Goal: Transaction & Acquisition: Subscribe to service/newsletter

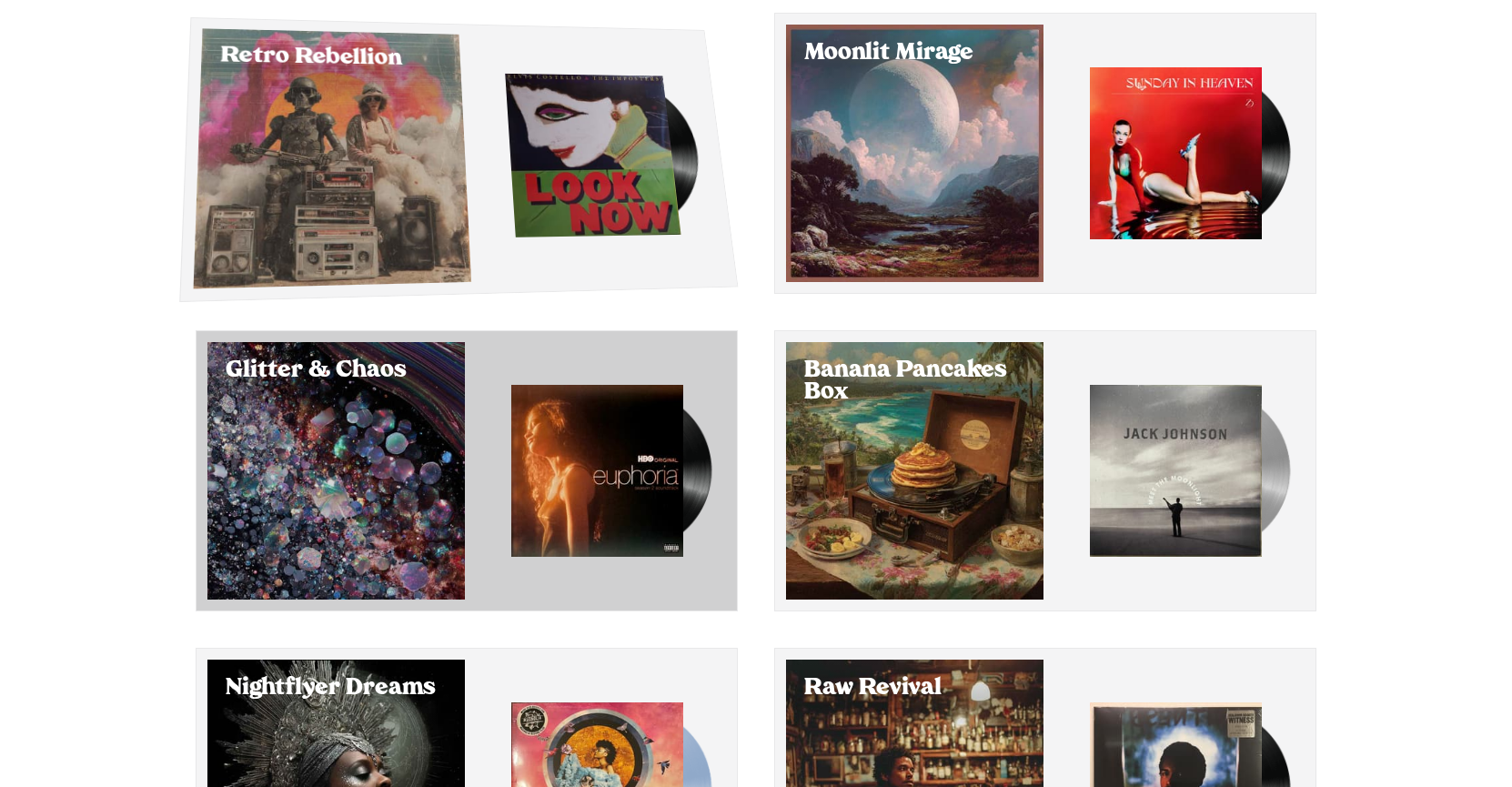
scroll to position [187, 0]
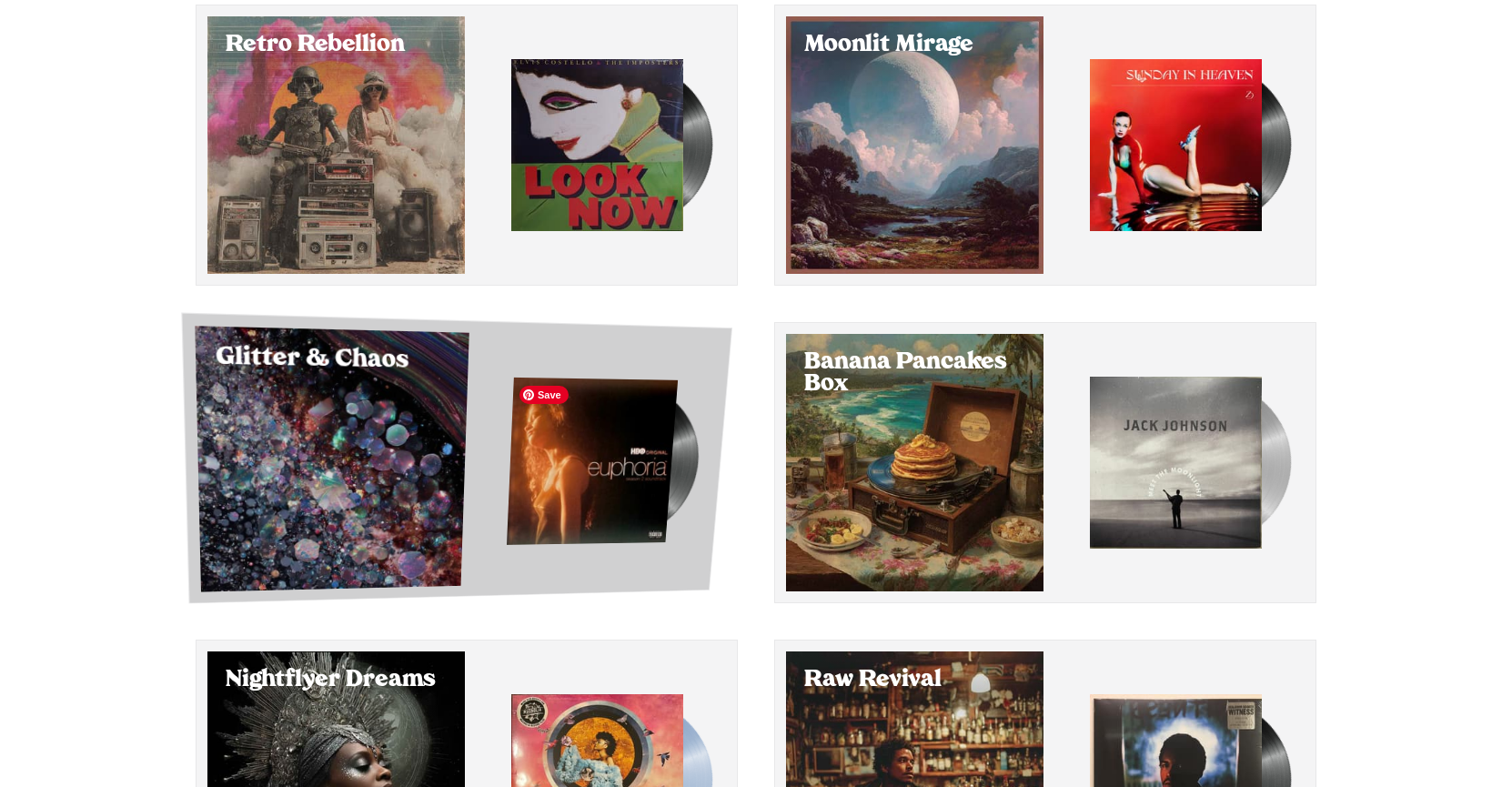
click at [641, 379] on img "button" at bounding box center [592, 461] width 171 height 167
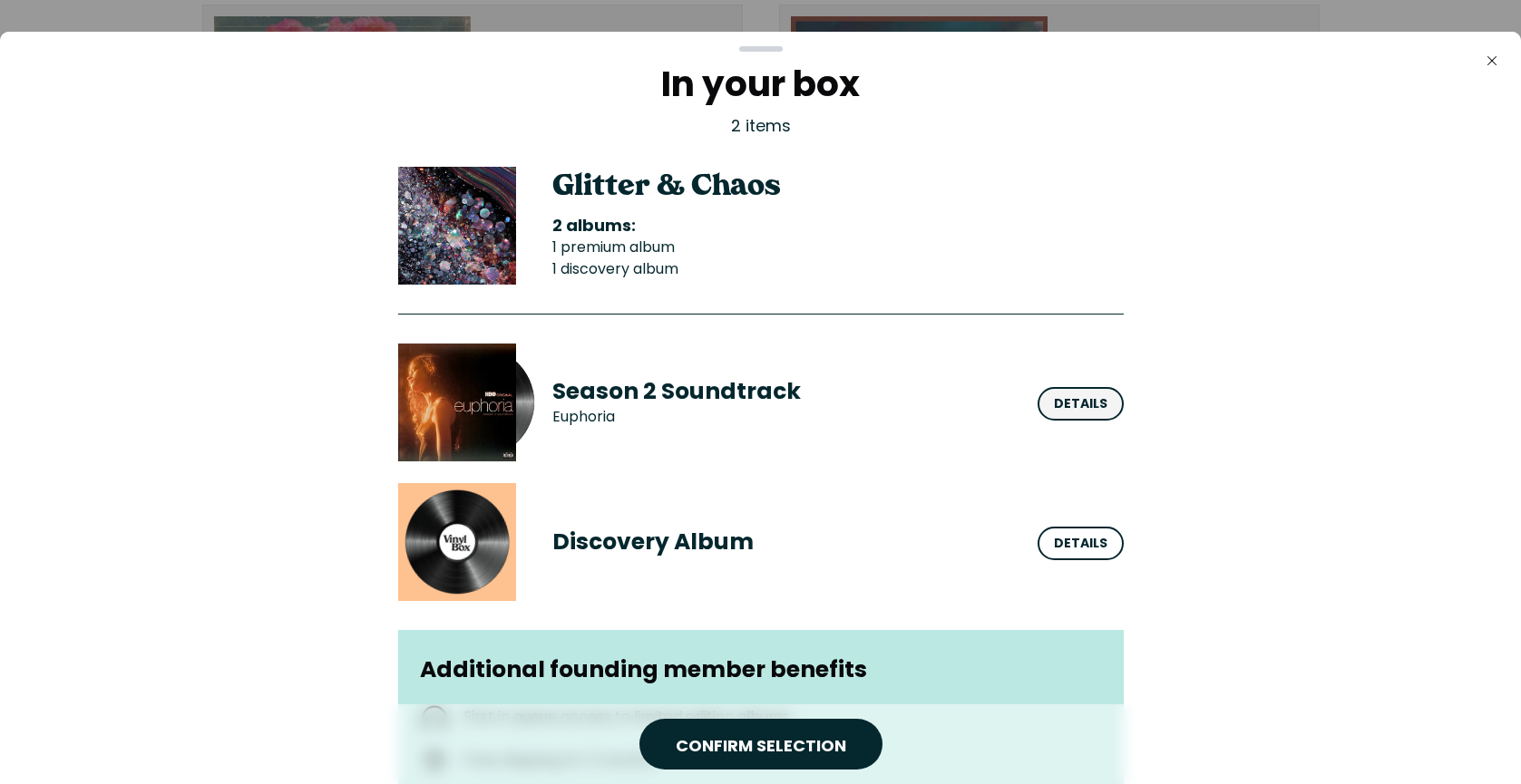
click at [1054, 397] on div "Details" at bounding box center [1081, 403] width 54 height 19
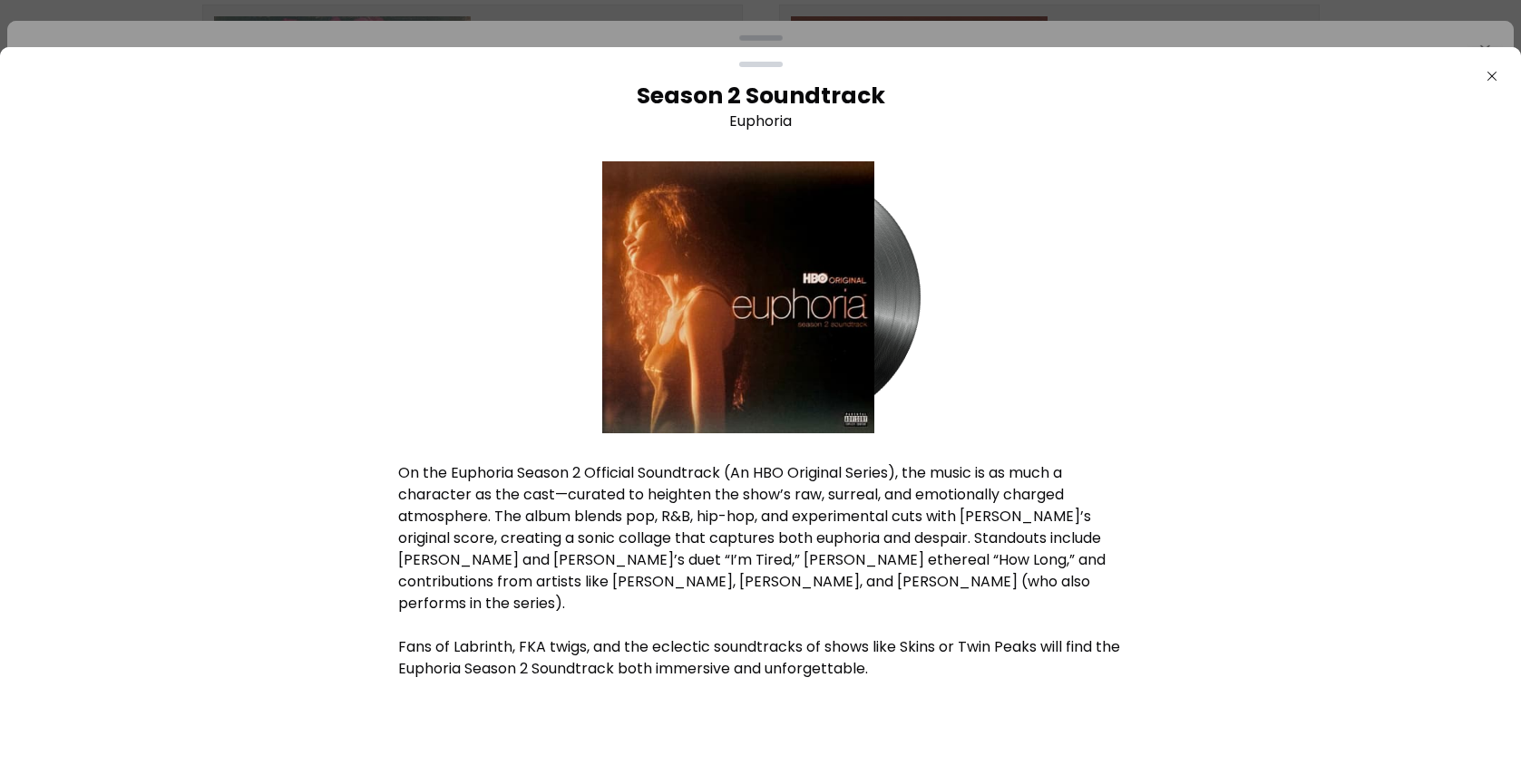
click at [361, 195] on div "Season 2 Soundtrack Euphoria On the Euphoria Season 2 Official Soundtrack (An H…" at bounding box center [760, 431] width 1492 height 700
click at [1493, 75] on icon "button" at bounding box center [1491, 76] width 9 height 9
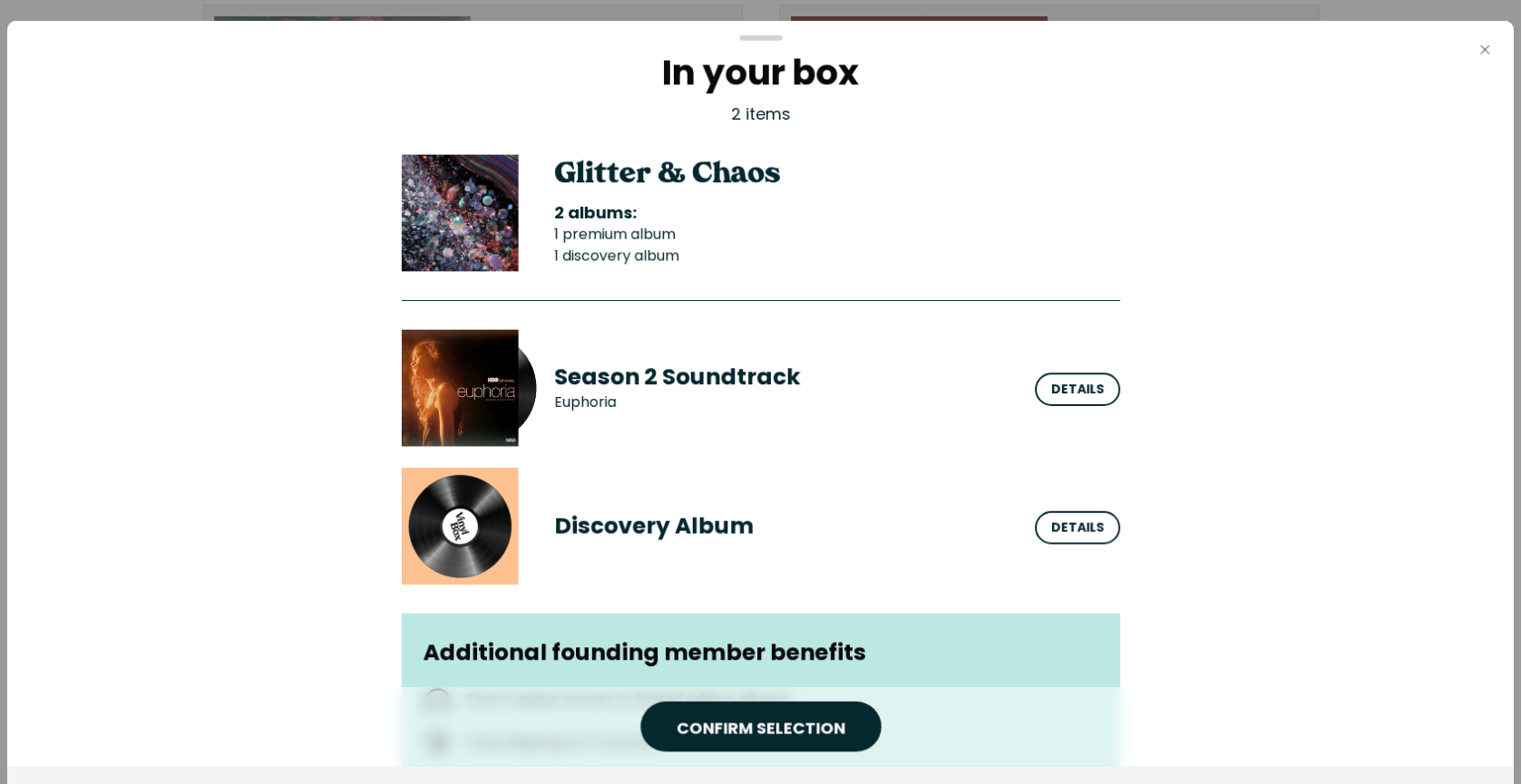
click at [1486, 53] on icon "Close" at bounding box center [1485, 49] width 14 height 14
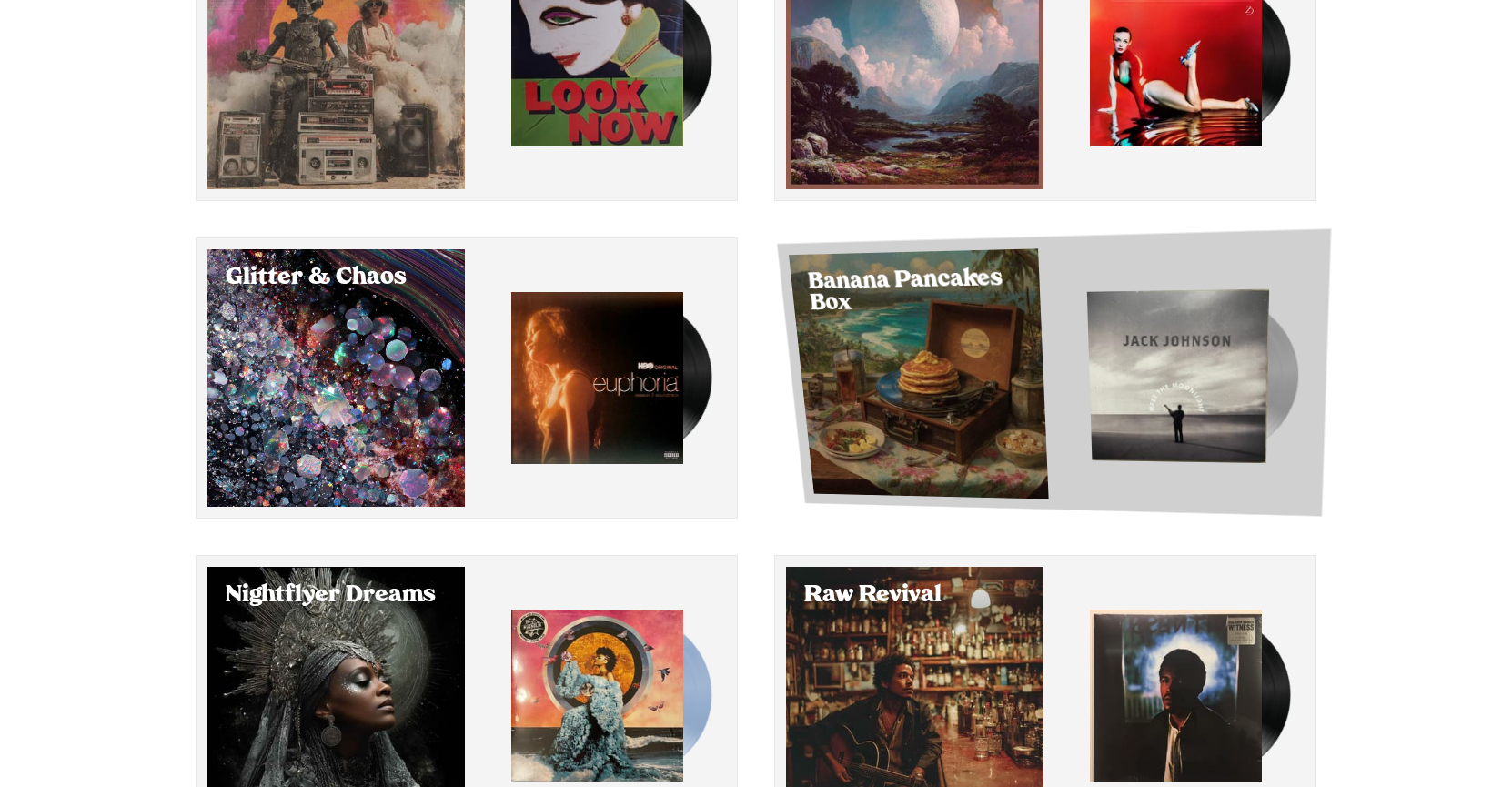
scroll to position [268, 0]
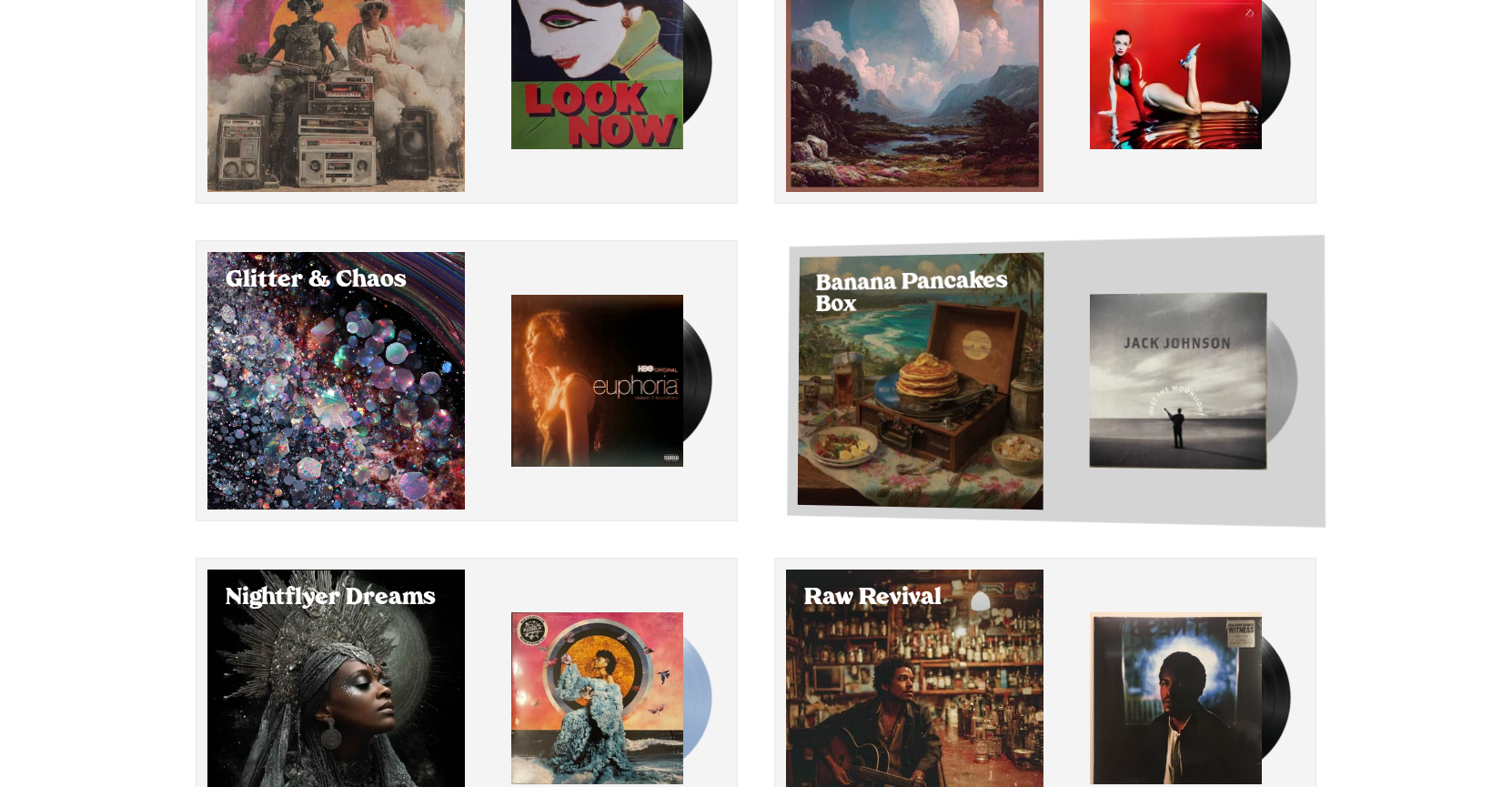
click at [909, 389] on div "Select Banana Pancakes Box" at bounding box center [920, 381] width 246 height 258
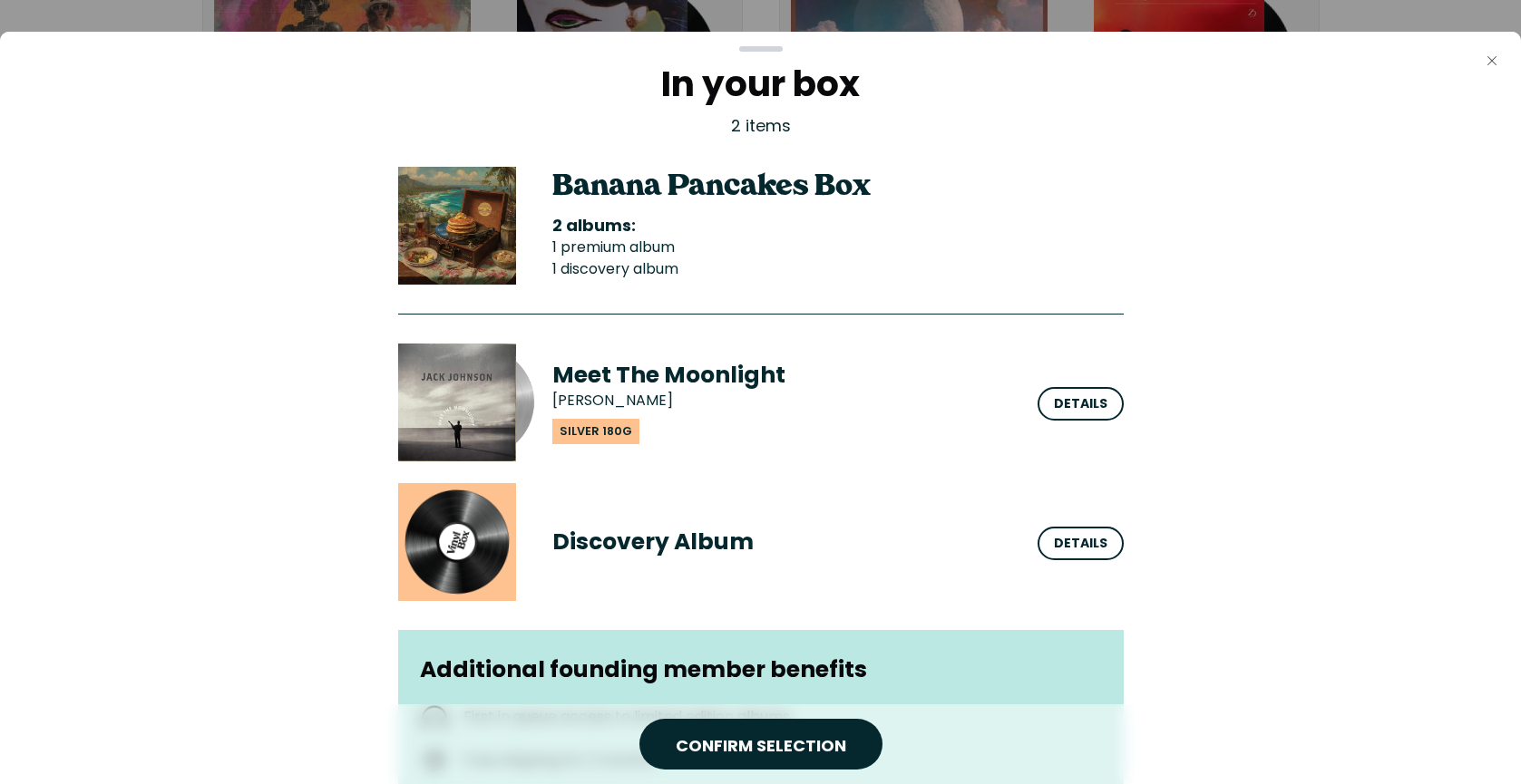
click at [1486, 61] on icon "Close" at bounding box center [1491, 60] width 14 height 14
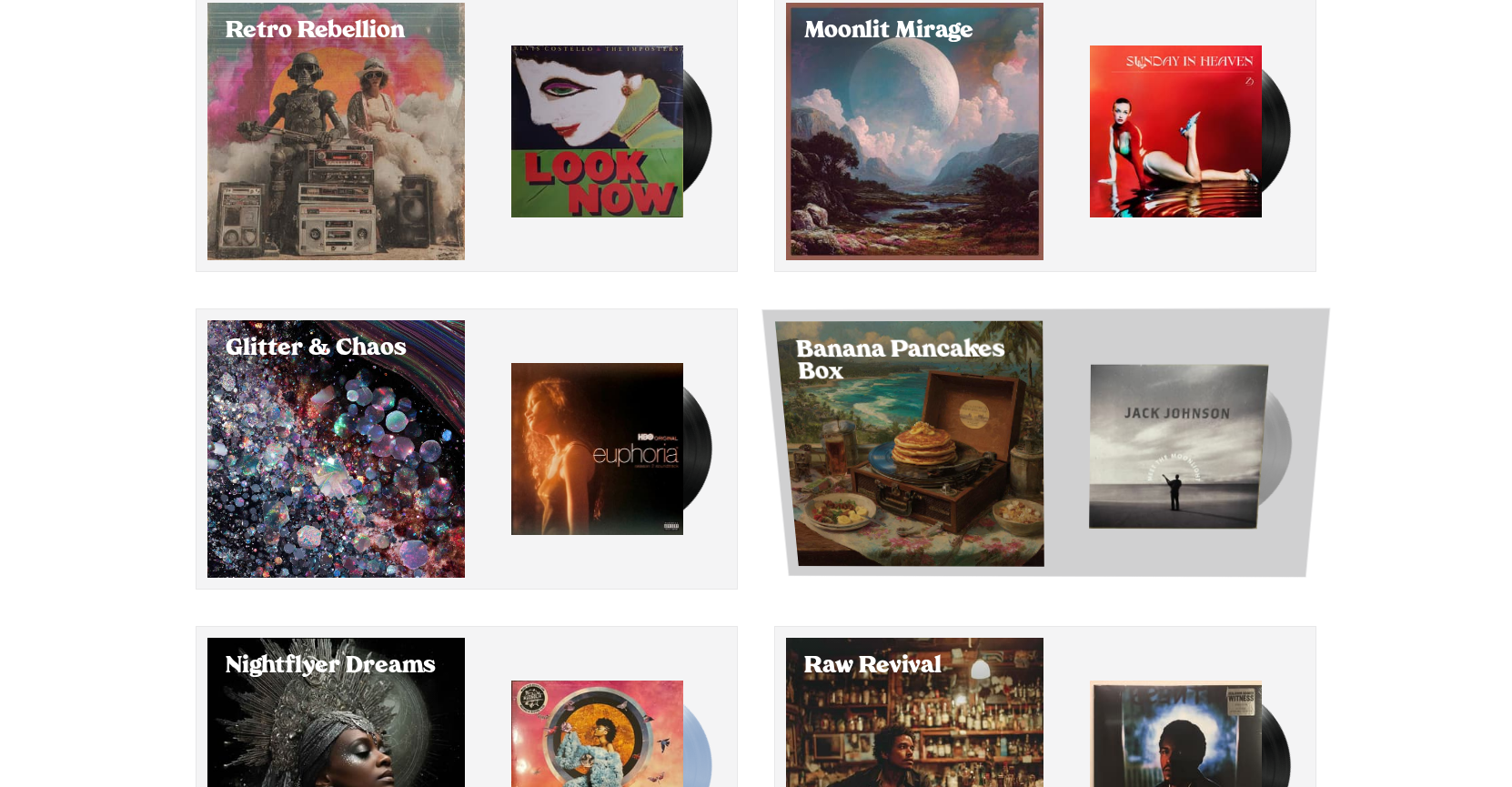
scroll to position [104, 0]
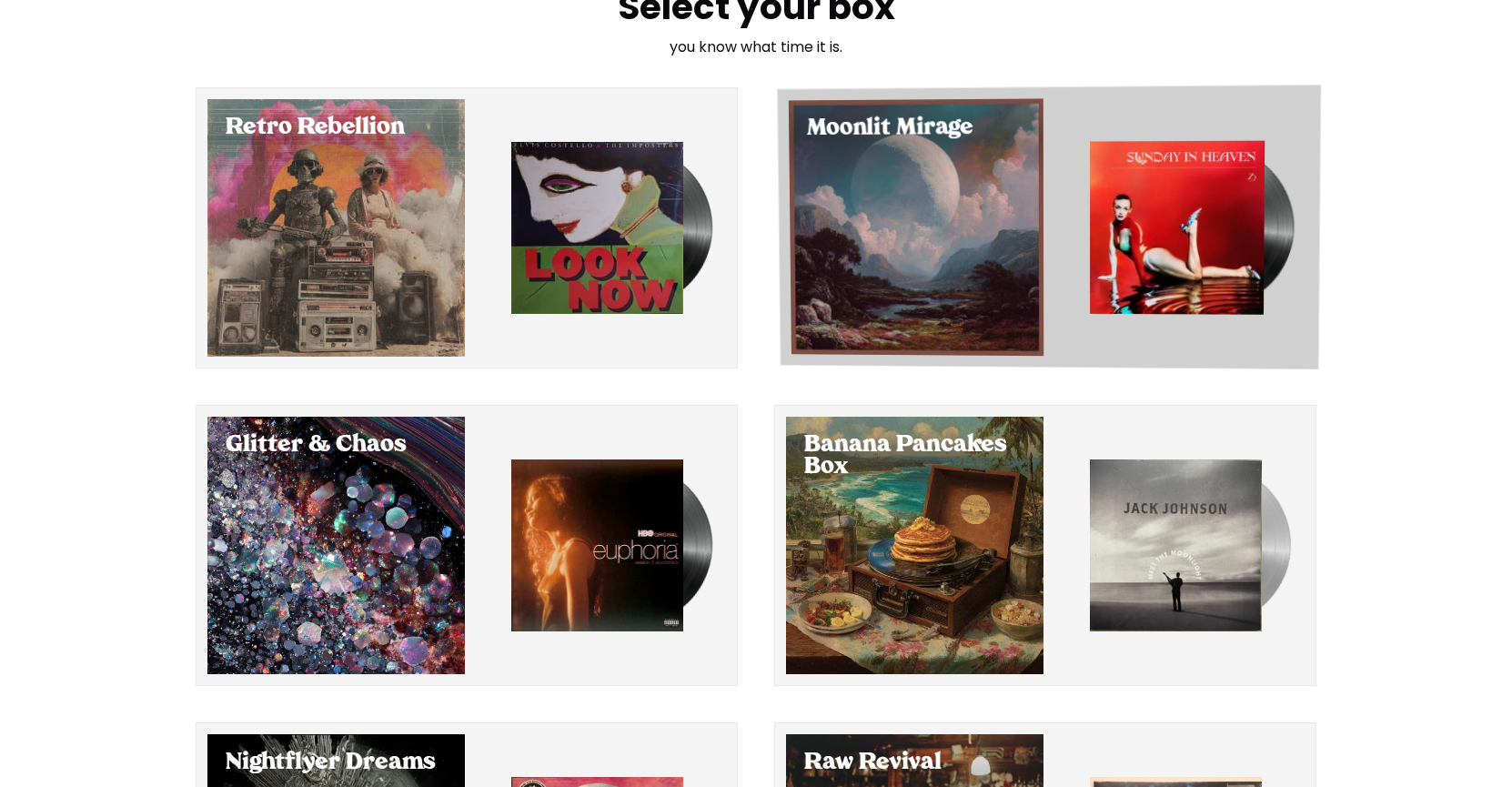
click at [995, 214] on div "Select Moonlit Mirage" at bounding box center [916, 227] width 255 height 258
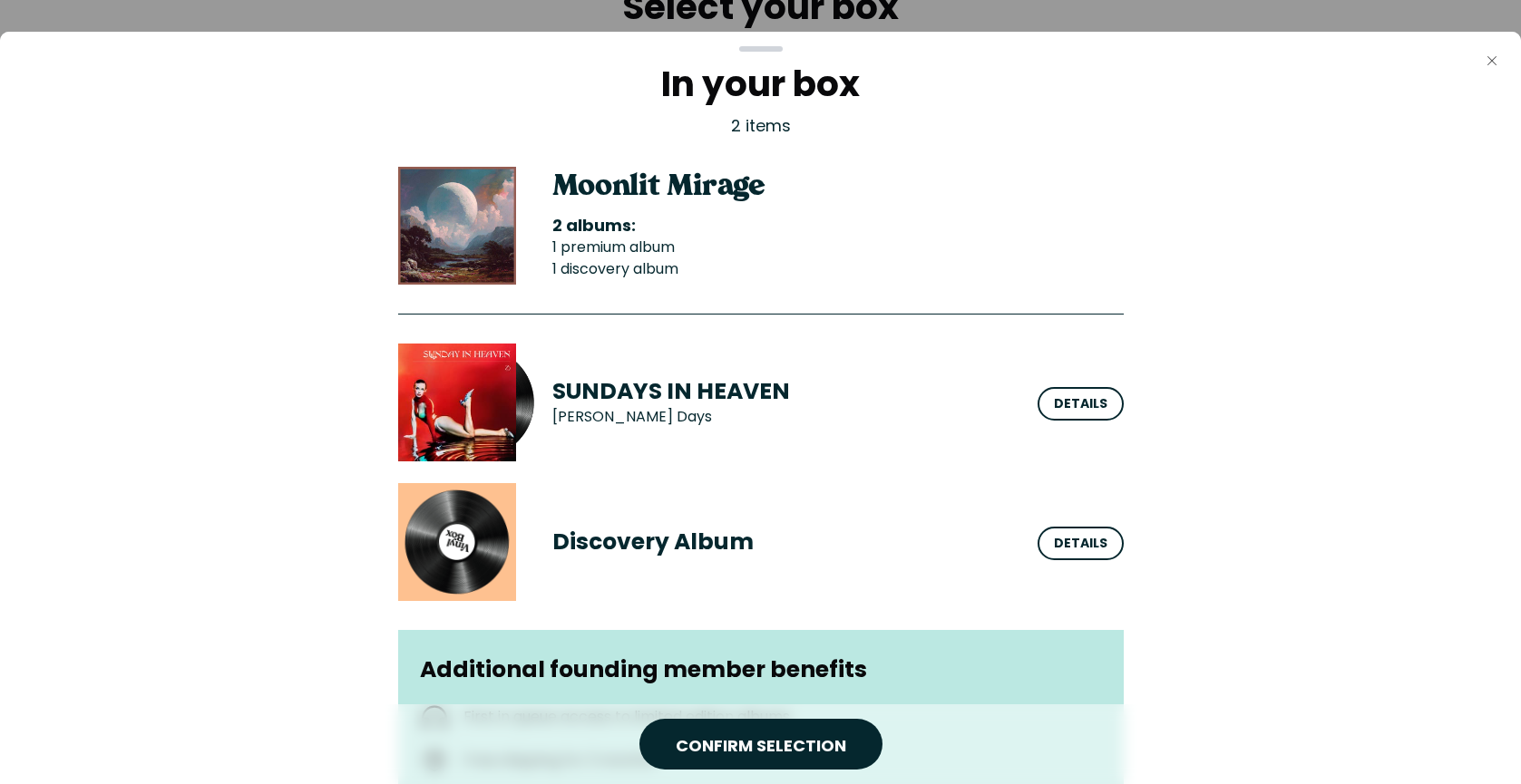
click at [1493, 58] on icon "button" at bounding box center [1491, 60] width 9 height 9
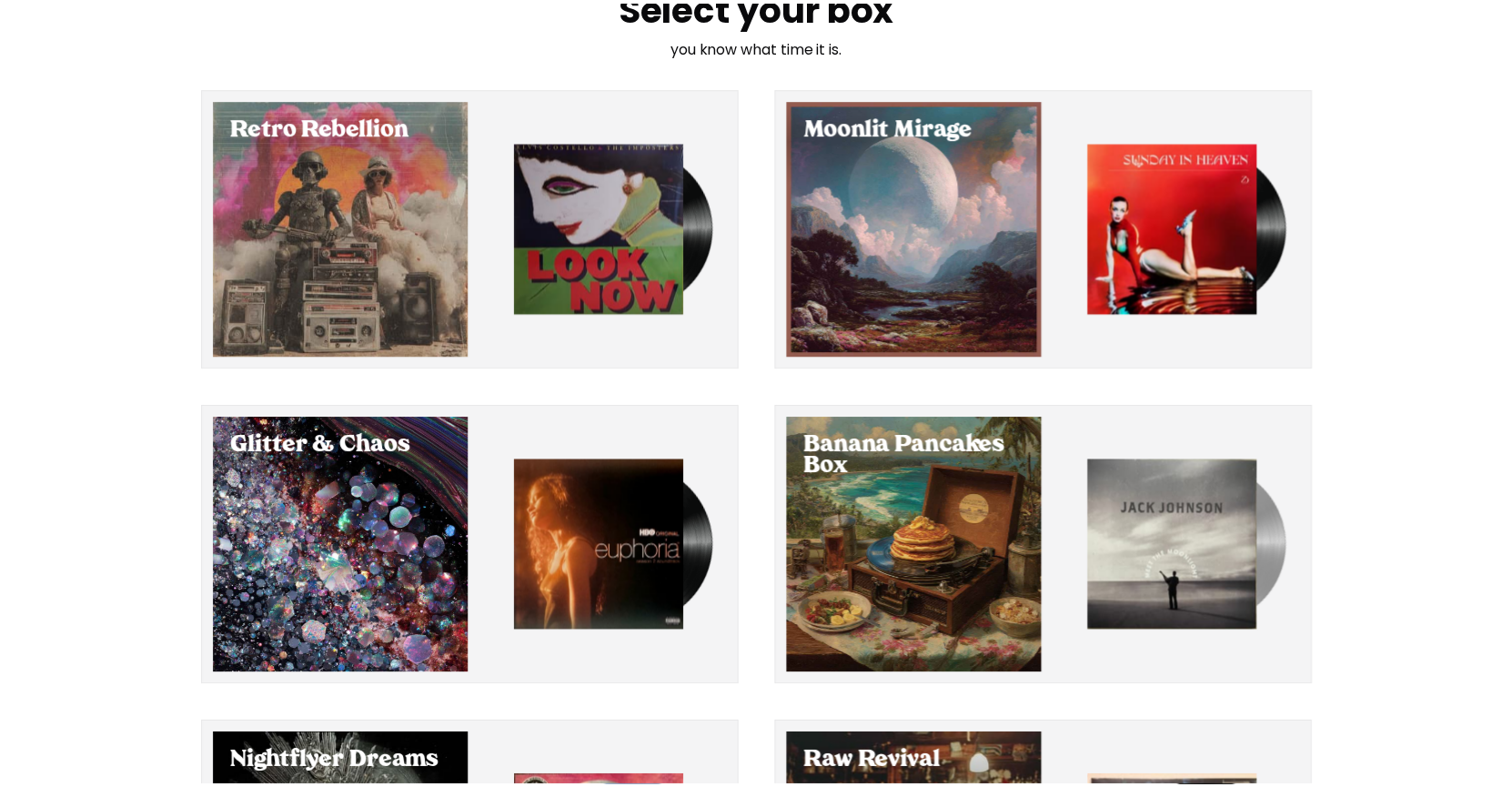
scroll to position [104, 0]
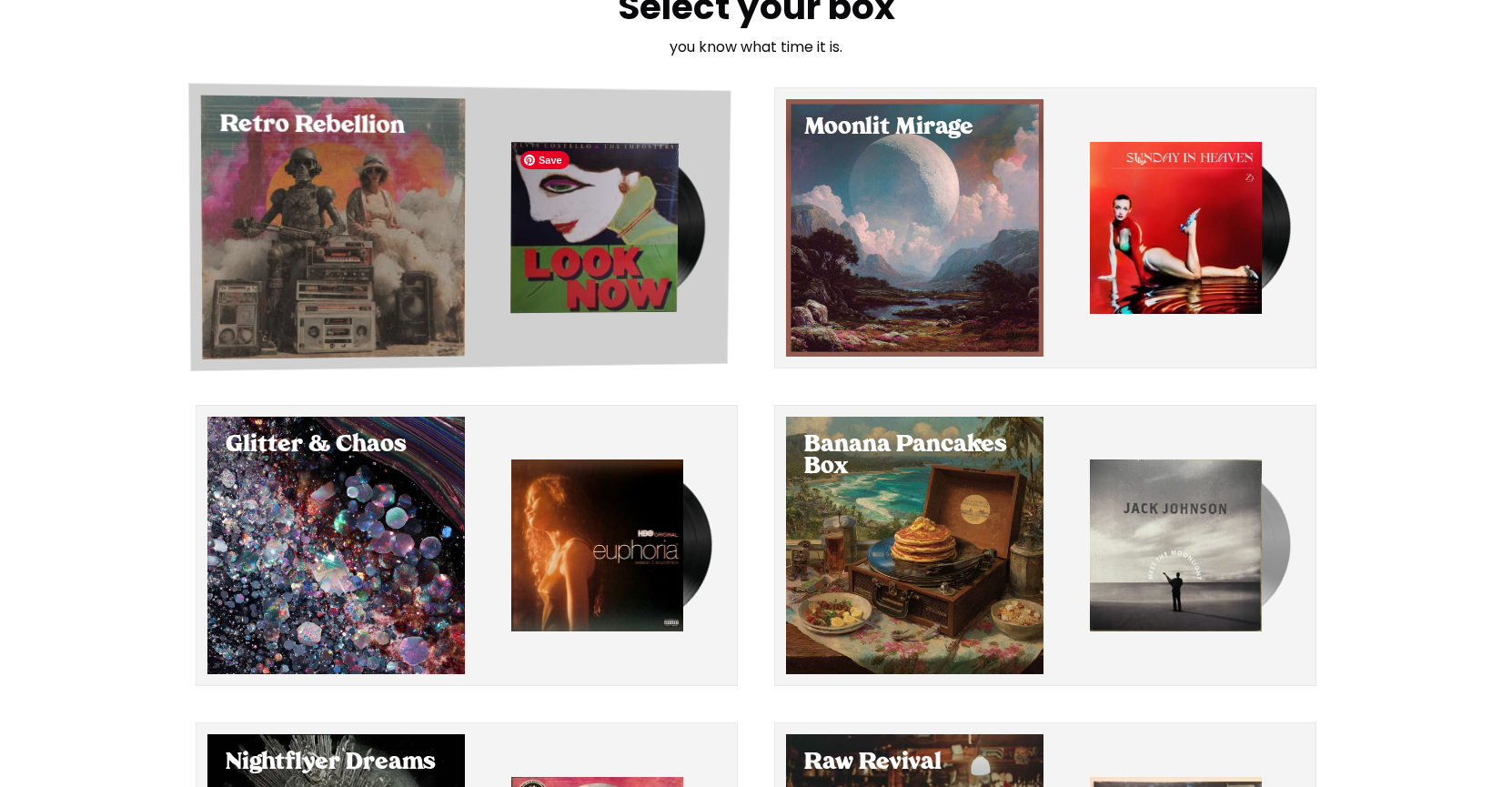
click at [552, 212] on img "button" at bounding box center [594, 228] width 167 height 171
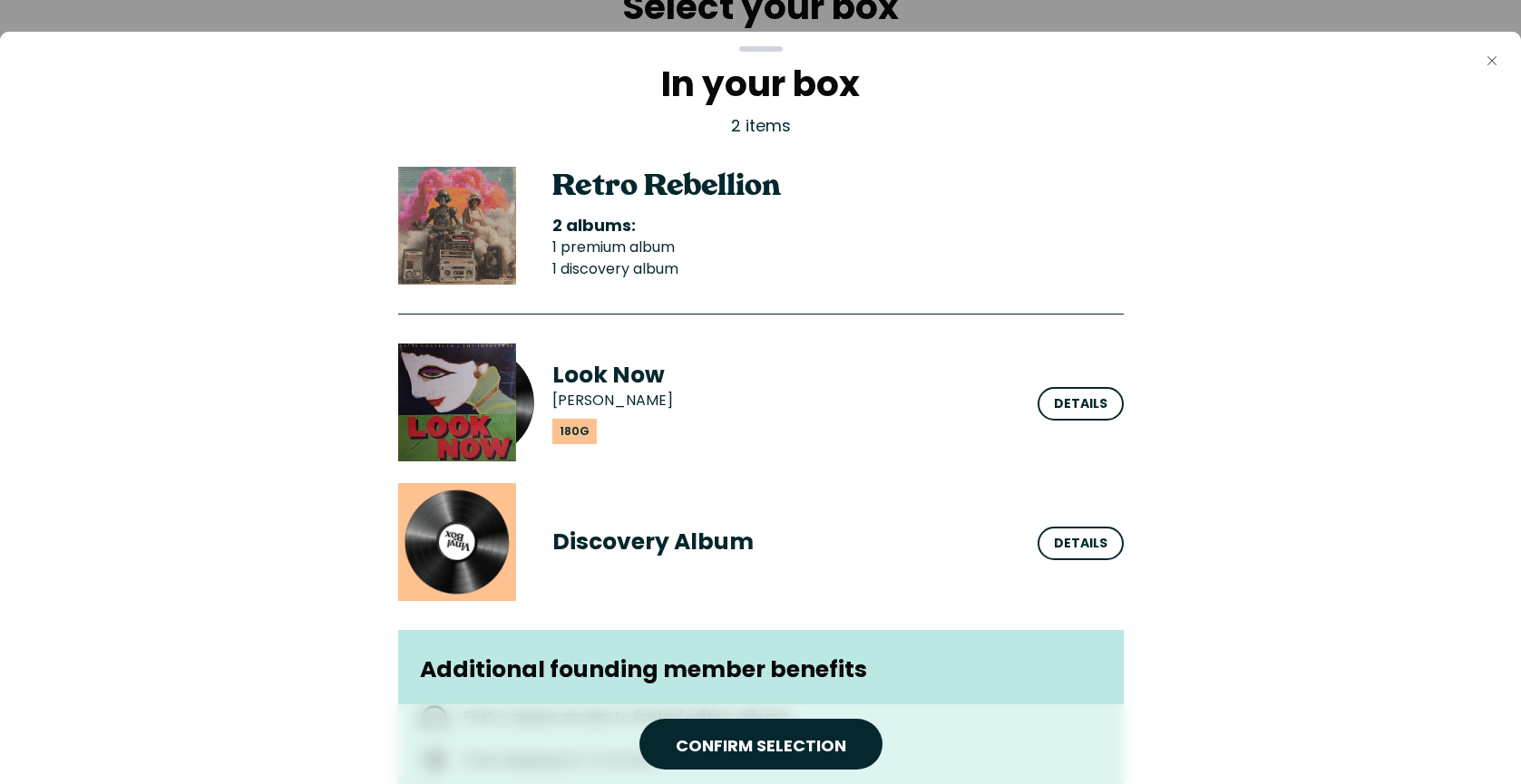
click at [1492, 58] on icon "Close" at bounding box center [1491, 60] width 14 height 14
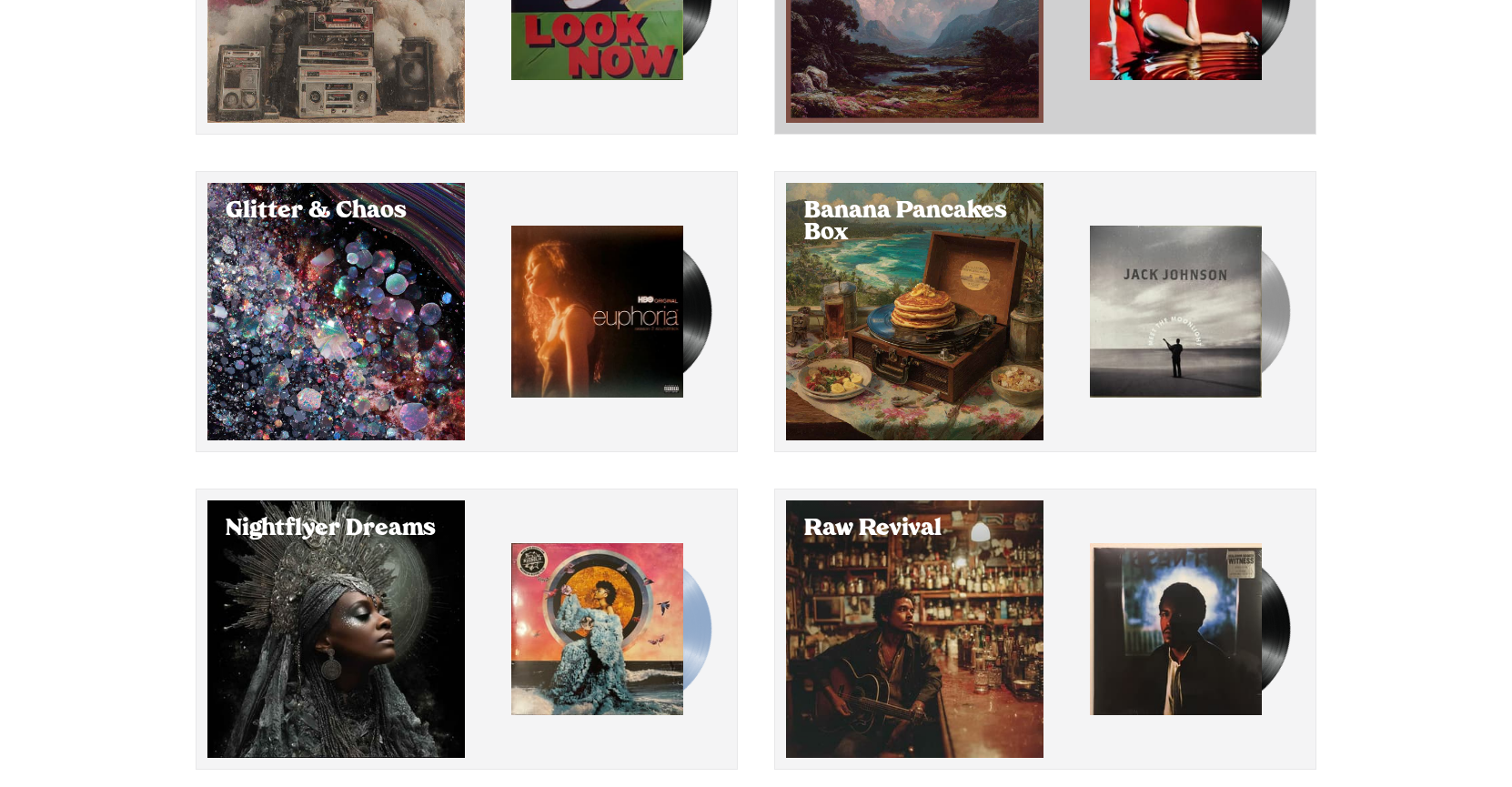
scroll to position [356, 0]
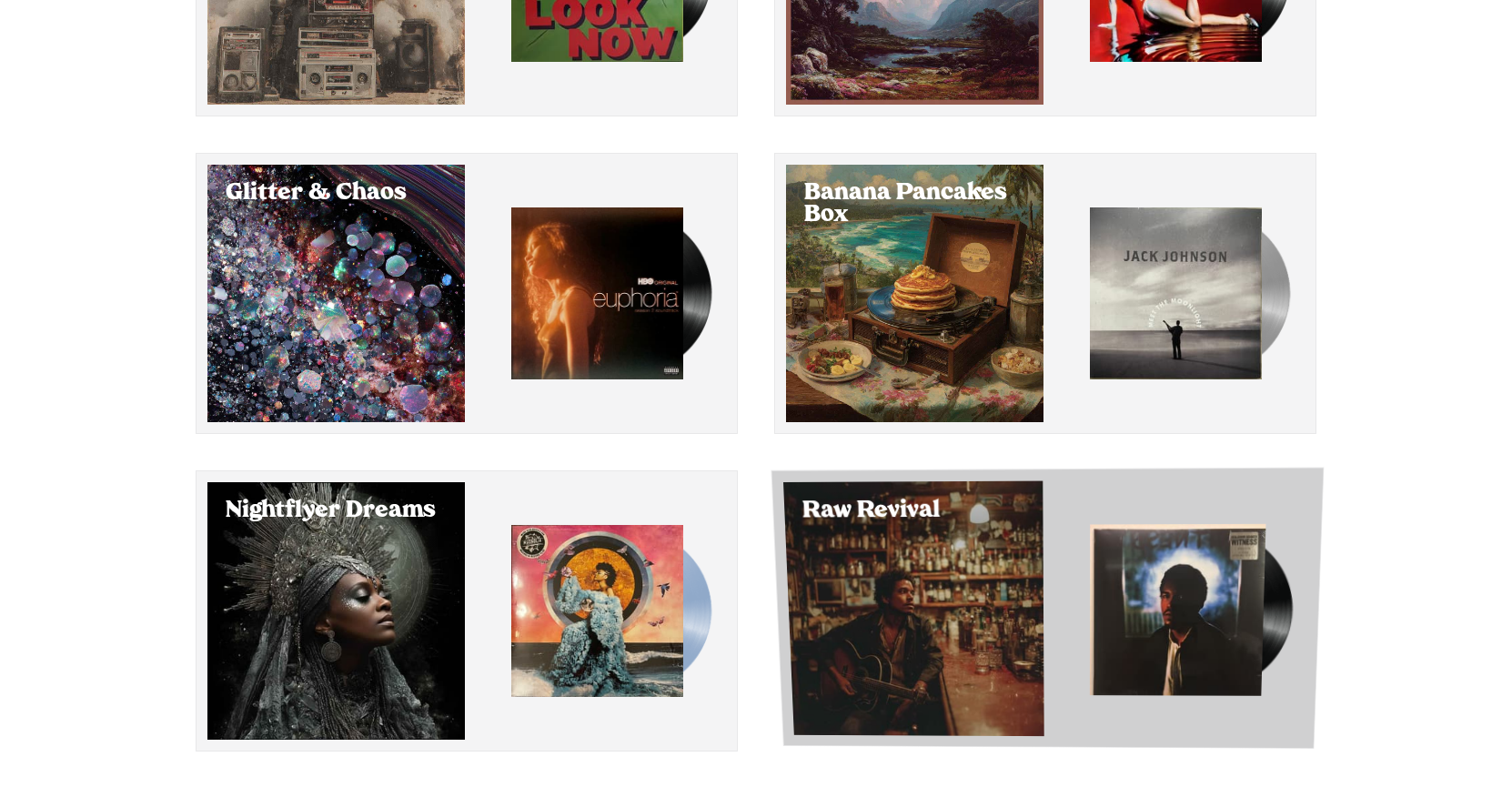
click at [1010, 553] on div "Raw Revival" at bounding box center [1046, 607] width 553 height 282
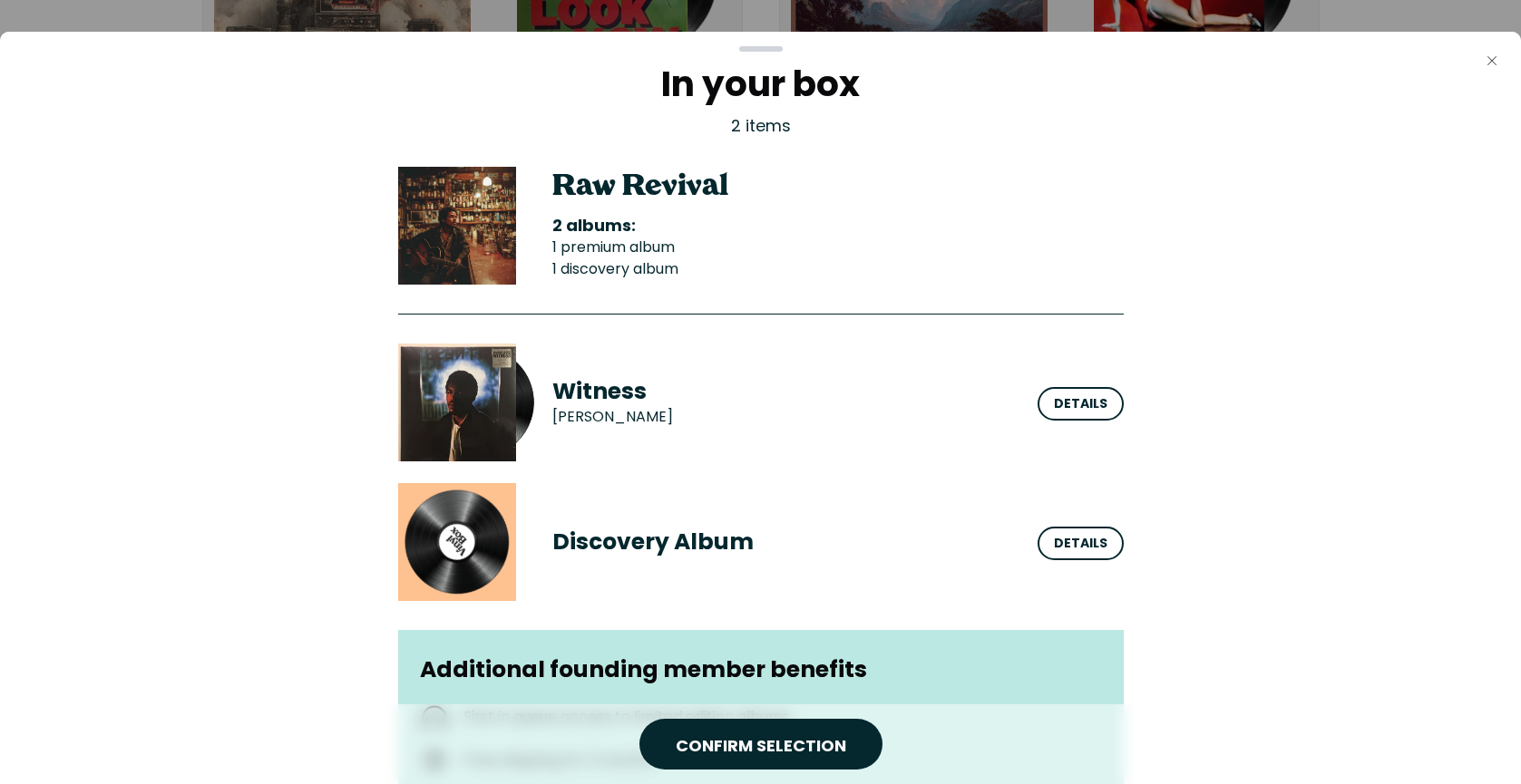
click at [1491, 69] on button "Close" at bounding box center [1492, 60] width 36 height 36
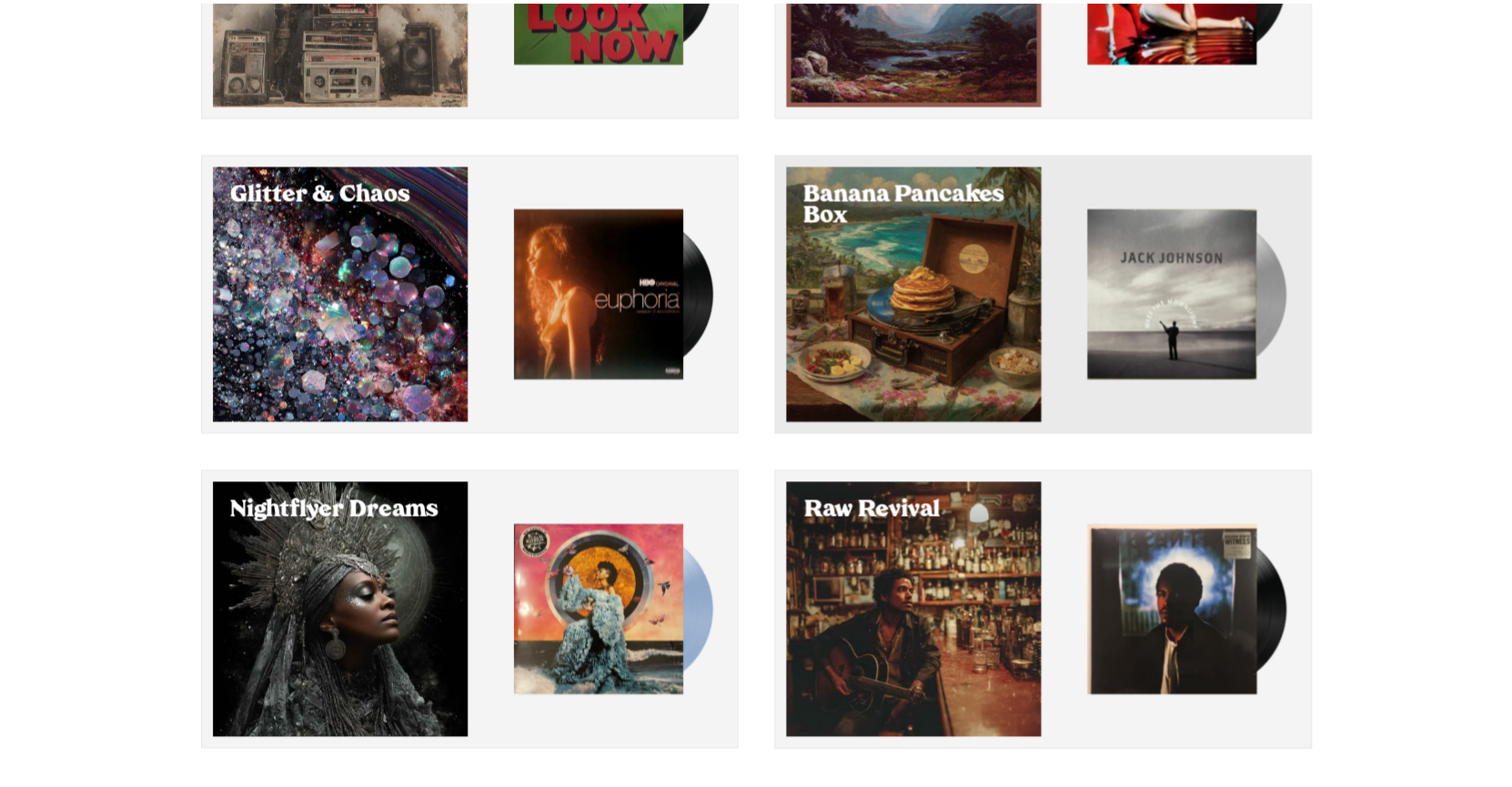
scroll to position [356, 0]
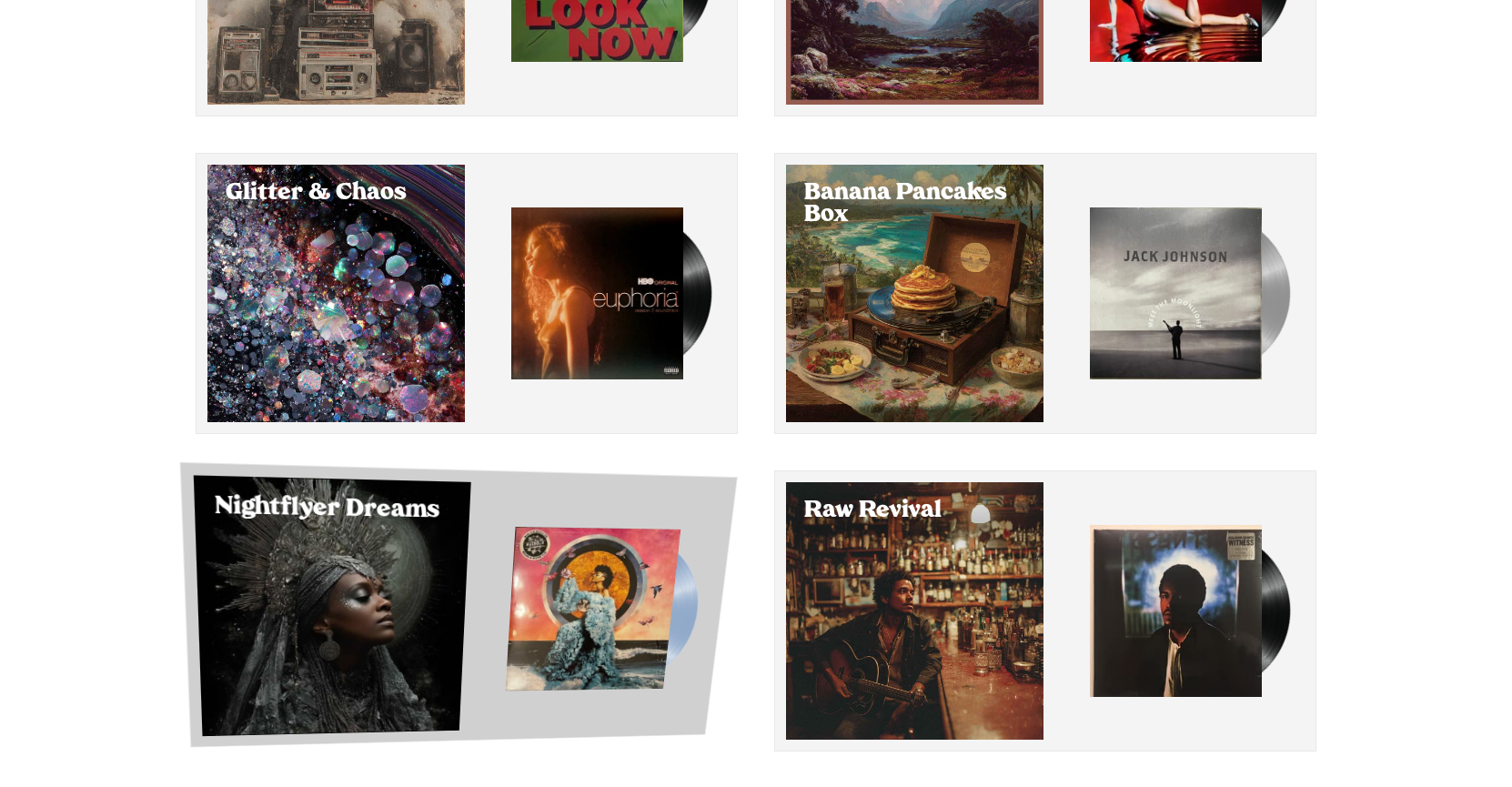
click at [638, 491] on div "Nightflyer Dreams" at bounding box center [458, 604] width 558 height 286
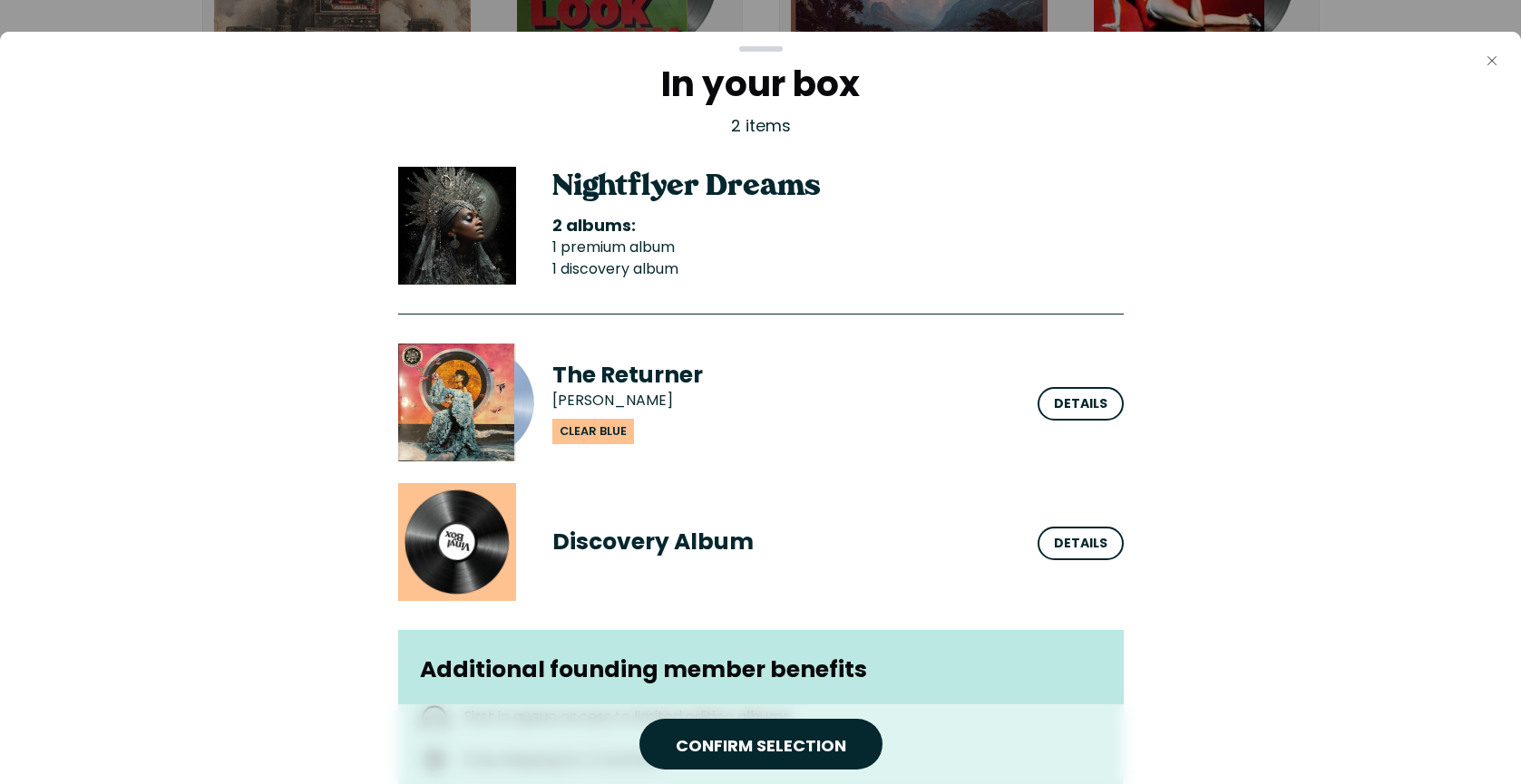
click at [1491, 58] on icon "Close" at bounding box center [1491, 60] width 14 height 14
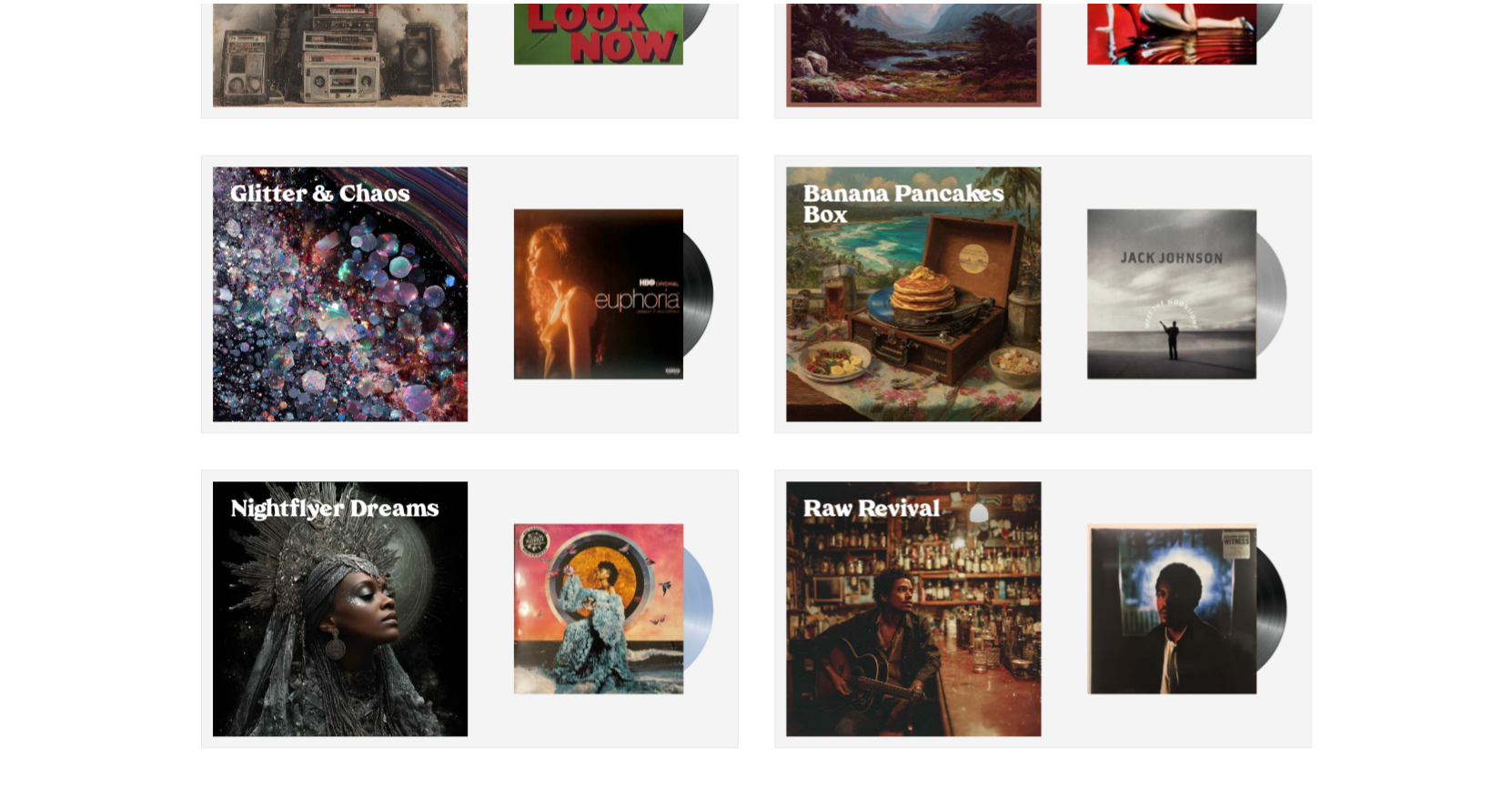
scroll to position [356, 0]
